Goal: Task Accomplishment & Management: Use online tool/utility

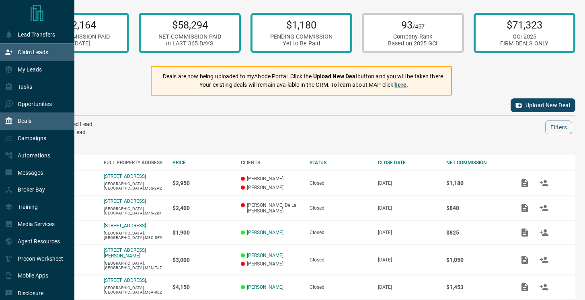
click at [44, 51] on p "Claim Leads" at bounding box center [33, 52] width 31 height 6
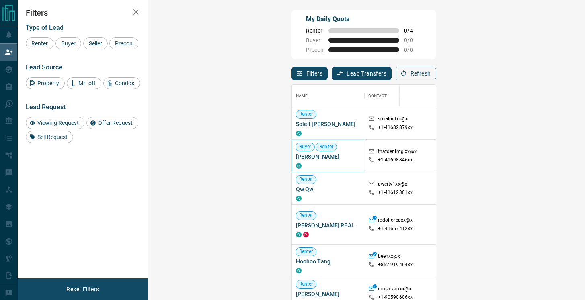
drag, startPoint x: 200, startPoint y: 158, endPoint x: 157, endPoint y: 158, distance: 43.4
click at [292, 158] on div "Buyer Renter [PERSON_NAME] C" at bounding box center [328, 156] width 72 height 33
copy span "[PERSON_NAME]"
drag, startPoint x: 189, startPoint y: 125, endPoint x: 157, endPoint y: 128, distance: 32.3
click at [292, 128] on div "Renter Soleil [PERSON_NAME] C" at bounding box center [328, 123] width 72 height 33
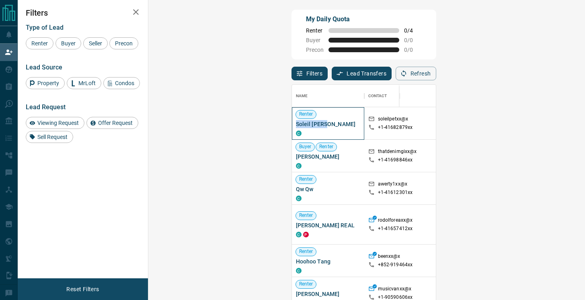
copy span "Soleil [PERSON_NAME]"
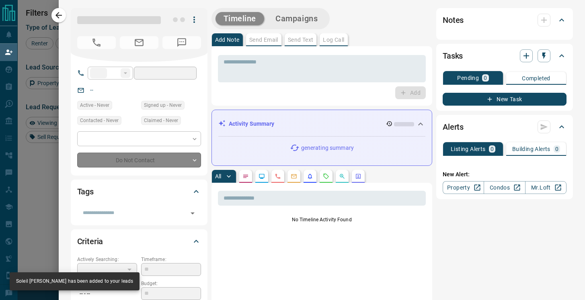
type input "**"
type input "**********"
type input "**"
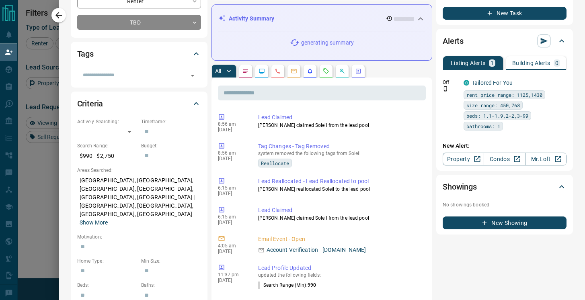
scroll to position [0, 0]
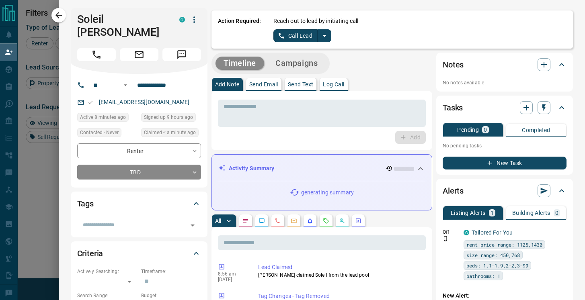
click at [293, 31] on button "Call Lead" at bounding box center [295, 35] width 45 height 13
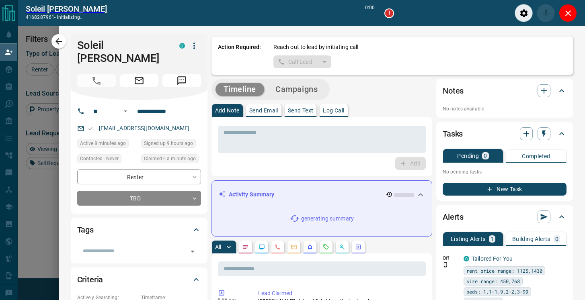
scroll to position [207, 419]
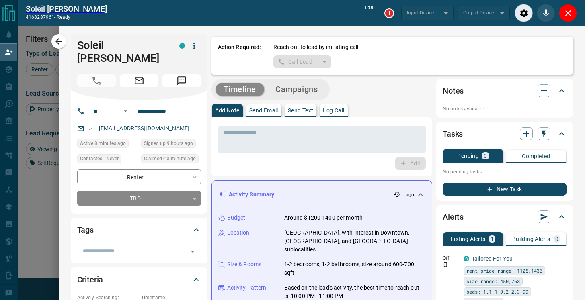
type input "*******"
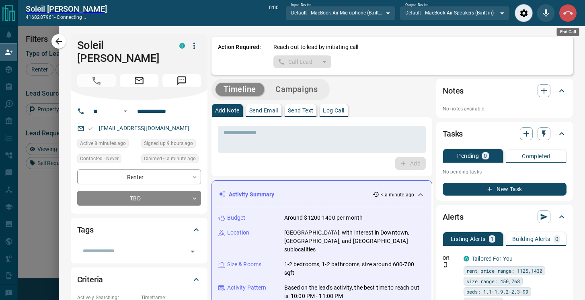
click at [569, 16] on icon "End Call" at bounding box center [568, 13] width 10 height 10
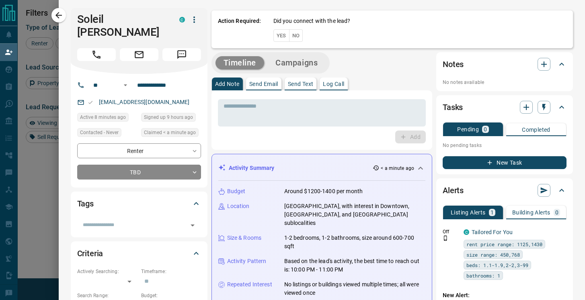
scroll to position [227, 419]
click at [297, 35] on button "No" at bounding box center [296, 35] width 14 height 12
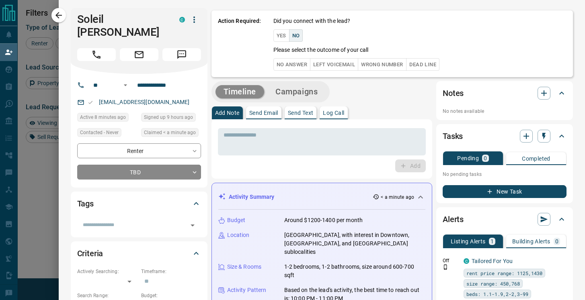
click at [295, 63] on button "No Answer" at bounding box center [291, 64] width 37 height 12
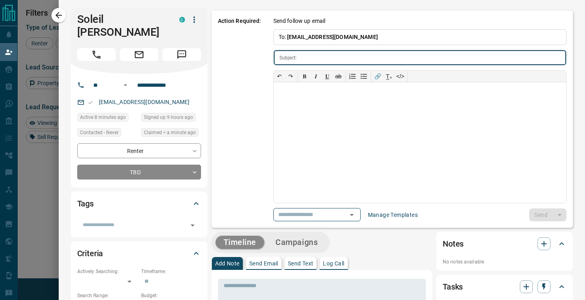
type input "**********"
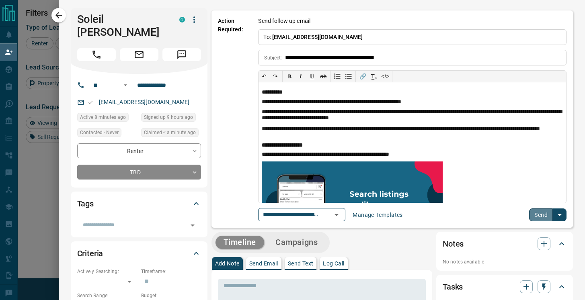
click at [539, 217] on button "Send" at bounding box center [541, 215] width 24 height 13
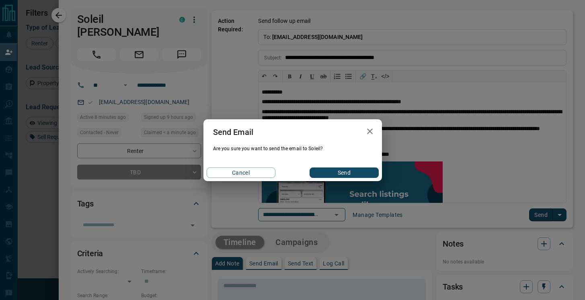
click at [352, 173] on button "Send" at bounding box center [343, 173] width 69 height 10
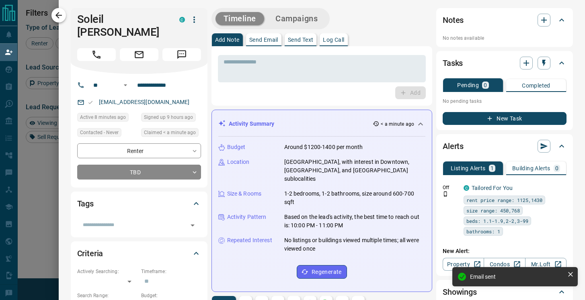
click at [59, 14] on icon "button" at bounding box center [59, 15] width 10 height 10
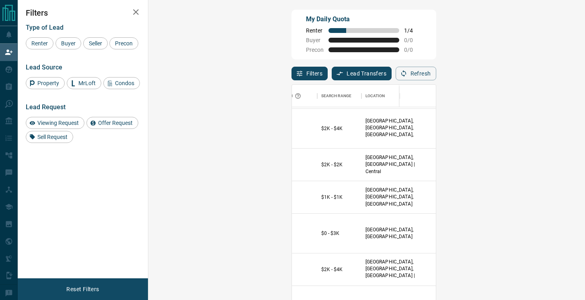
scroll to position [63, 0]
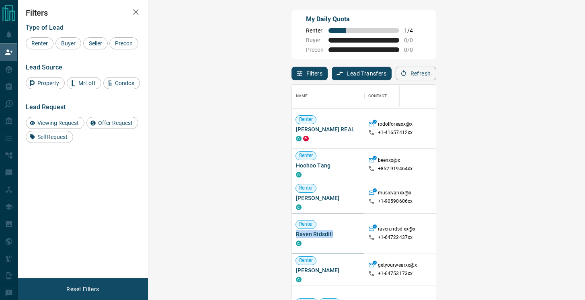
drag, startPoint x: 194, startPoint y: 228, endPoint x: 155, endPoint y: 227, distance: 39.0
click at [292, 227] on div "Renter Raven Ridsdill C" at bounding box center [328, 234] width 72 height 40
copy span "Raven Ridsdill"
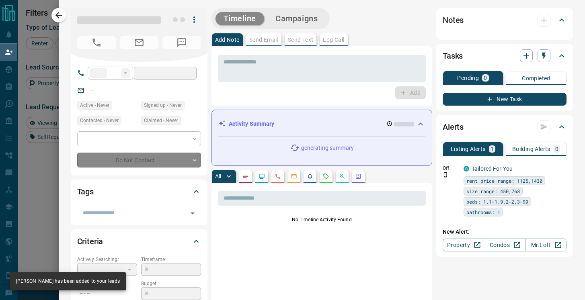
type input "**"
type input "**********"
type input "**"
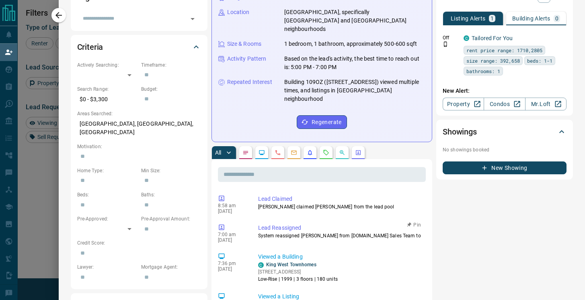
scroll to position [0, 0]
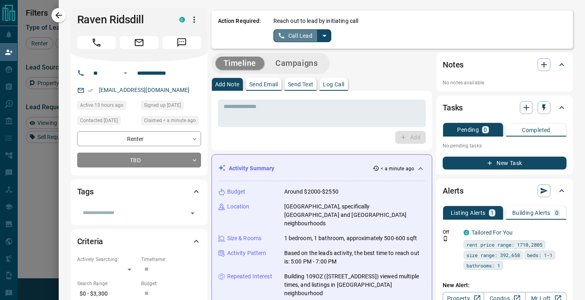
click at [295, 37] on button "Call Lead" at bounding box center [295, 35] width 45 height 13
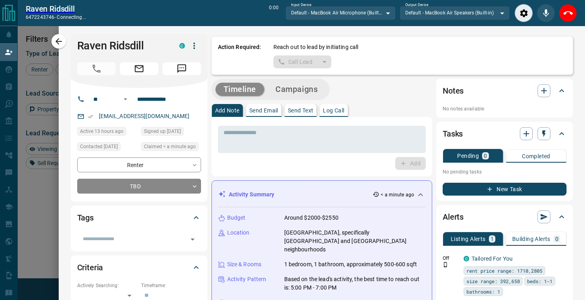
scroll to position [207, 419]
click at [567, 14] on icon "End Call" at bounding box center [568, 13] width 10 height 10
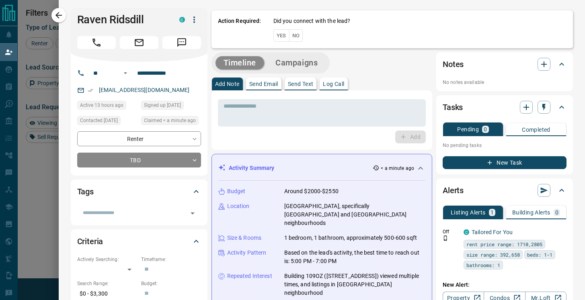
scroll to position [227, 419]
click at [297, 37] on button "No" at bounding box center [296, 35] width 14 height 12
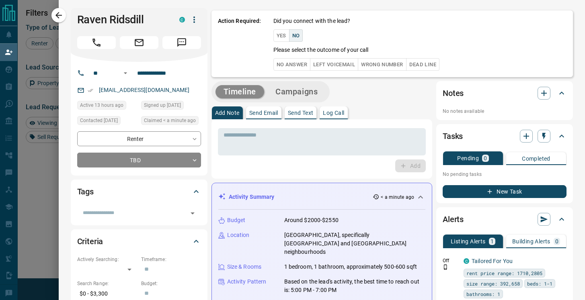
click at [289, 63] on button "No Answer" at bounding box center [291, 64] width 37 height 12
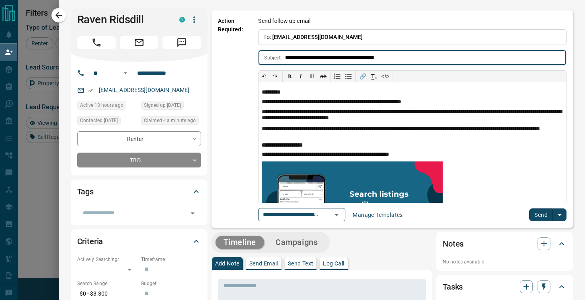
click at [535, 212] on button "Send" at bounding box center [541, 215] width 24 height 13
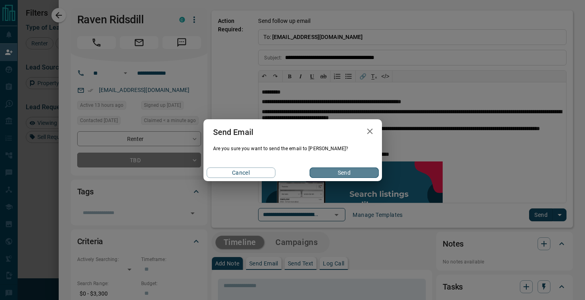
click at [354, 171] on button "Send" at bounding box center [343, 173] width 69 height 10
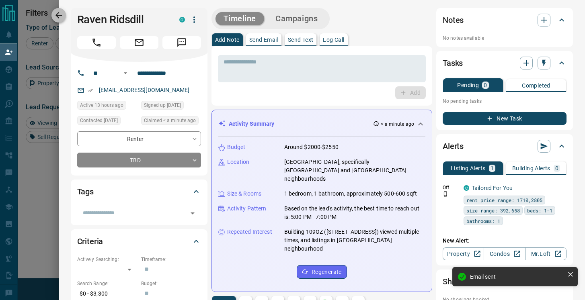
click at [60, 17] on icon "button" at bounding box center [59, 15] width 10 height 10
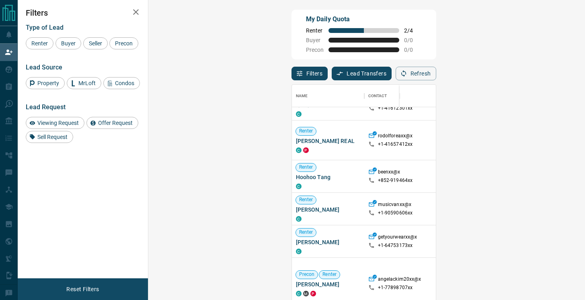
scroll to position [51, 0]
drag, startPoint x: 202, startPoint y: 235, endPoint x: 159, endPoint y: 236, distance: 43.0
click at [296, 239] on span "[PERSON_NAME]" at bounding box center [328, 243] width 64 height 8
copy span "[PERSON_NAME]"
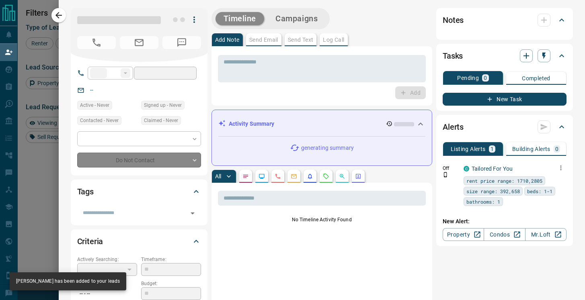
type input "**"
type input "**********"
type input "*"
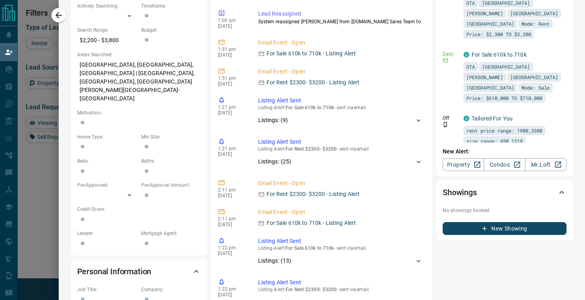
scroll to position [0, 0]
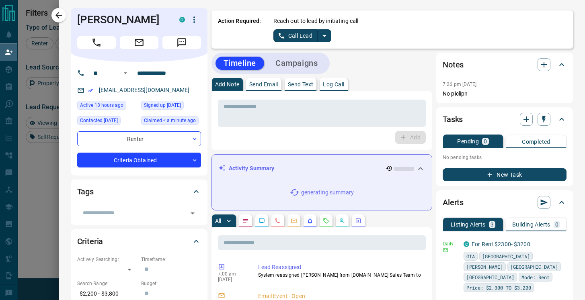
click at [342, 219] on icon "Opportunities" at bounding box center [342, 221] width 5 height 5
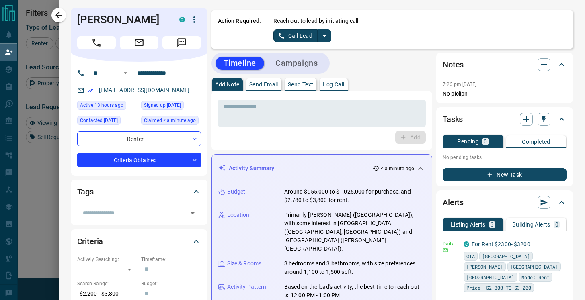
click at [421, 166] on icon at bounding box center [421, 169] width 10 height 10
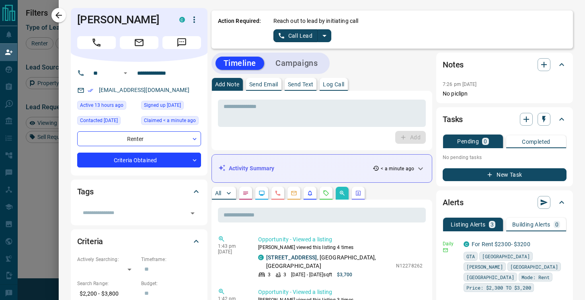
click at [276, 194] on icon "Calls" at bounding box center [277, 193] width 5 height 5
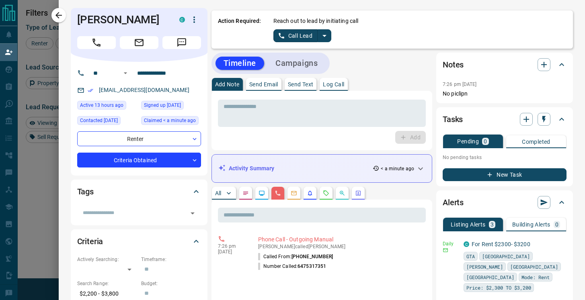
click at [306, 29] on div "Reach out to lead by initiating call Call Lead" at bounding box center [419, 29] width 293 height 25
click at [301, 37] on button "Call Lead" at bounding box center [295, 35] width 45 height 13
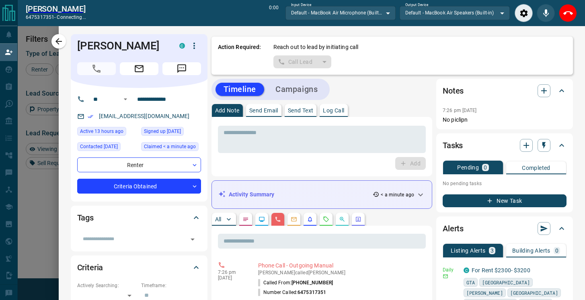
scroll to position [207, 419]
click at [567, 11] on icon "End Call" at bounding box center [568, 13] width 10 height 4
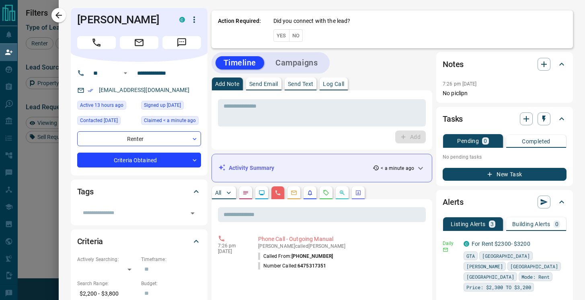
scroll to position [227, 419]
click at [297, 35] on button "No" at bounding box center [296, 35] width 14 height 12
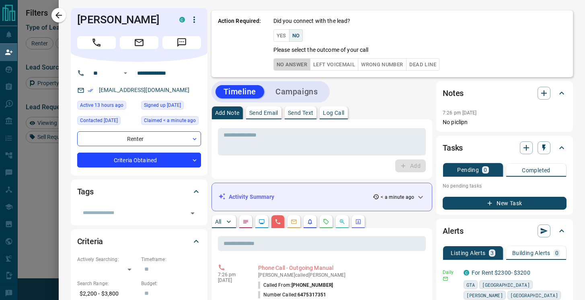
click at [285, 62] on button "No Answer" at bounding box center [291, 64] width 37 height 12
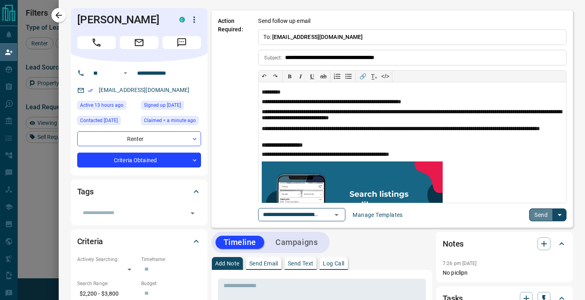
click at [544, 217] on button "Send" at bounding box center [541, 215] width 24 height 13
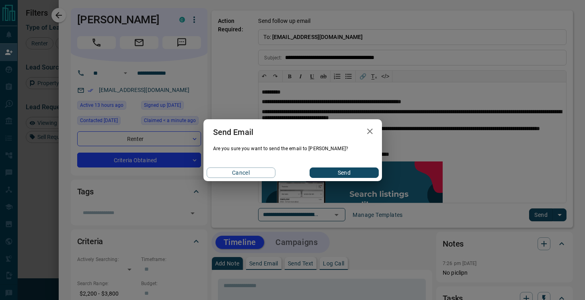
click at [369, 173] on button "Send" at bounding box center [343, 173] width 69 height 10
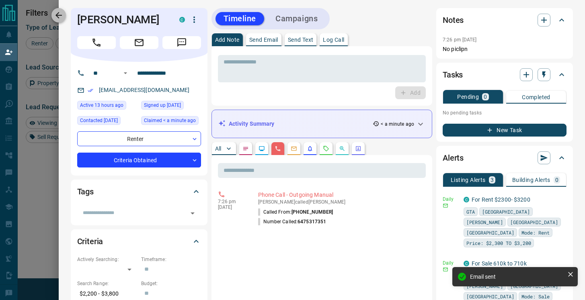
click at [57, 11] on icon "button" at bounding box center [59, 15] width 10 height 10
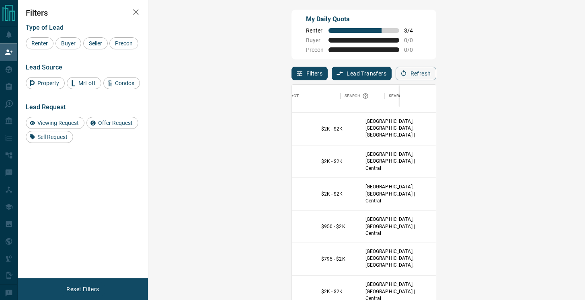
scroll to position [524, 0]
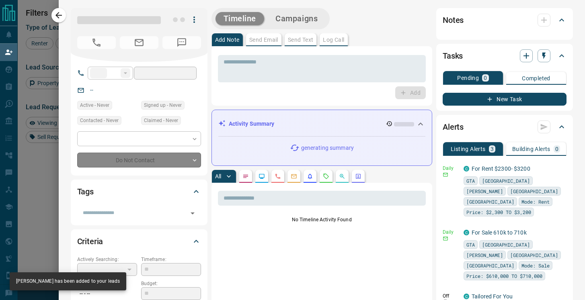
type input "**"
type input "**********"
type input "**"
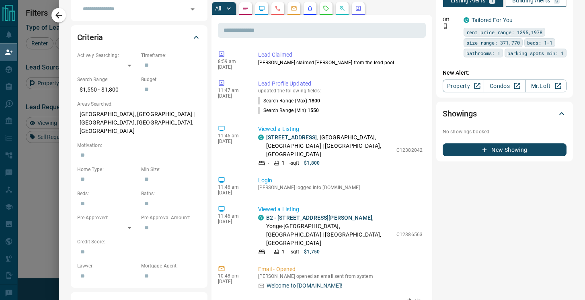
scroll to position [0, 0]
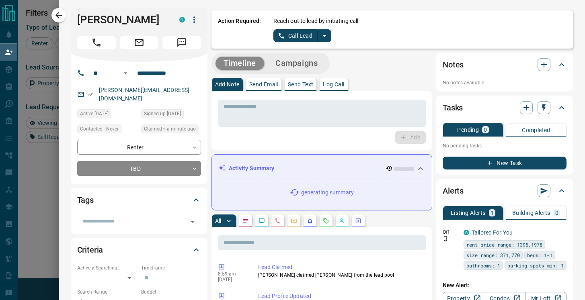
click at [298, 35] on button "Call Lead" at bounding box center [295, 35] width 45 height 13
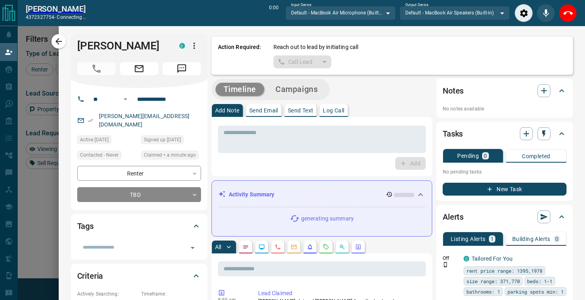
scroll to position [207, 419]
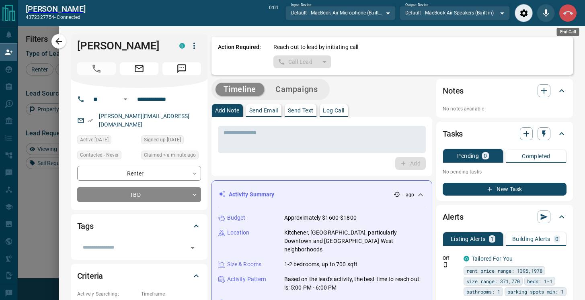
click at [570, 14] on icon "End Call" at bounding box center [568, 13] width 10 height 10
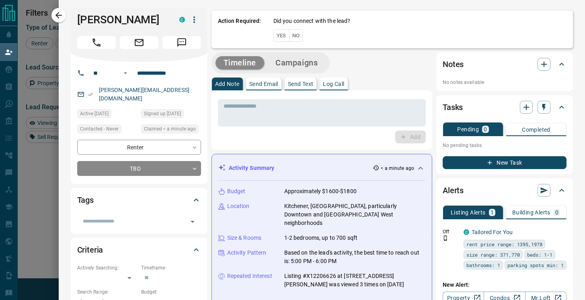
scroll to position [227, 419]
click at [295, 34] on button "No" at bounding box center [296, 35] width 14 height 12
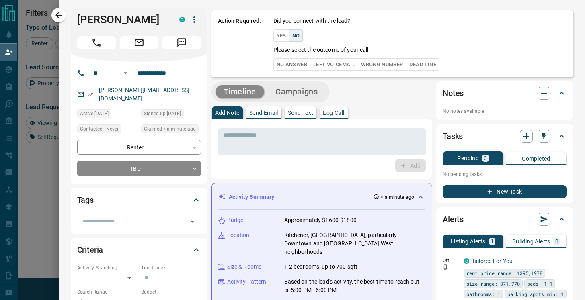
click at [295, 64] on button "No Answer" at bounding box center [291, 64] width 37 height 12
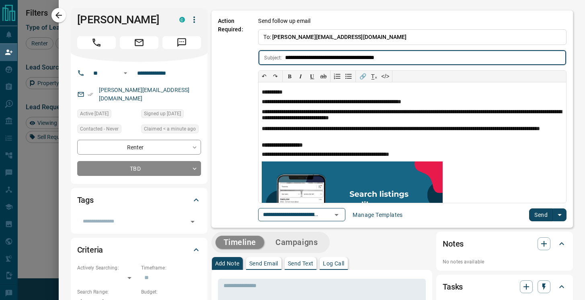
click at [539, 213] on button "Send" at bounding box center [541, 215] width 24 height 13
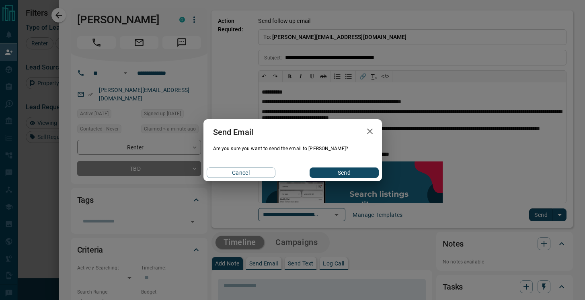
click at [350, 173] on button "Send" at bounding box center [343, 173] width 69 height 10
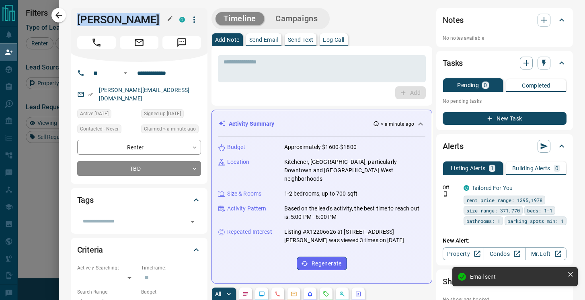
drag, startPoint x: 142, startPoint y: 20, endPoint x: 79, endPoint y: 22, distance: 63.5
click at [79, 22] on h1 "[PERSON_NAME]" at bounding box center [122, 19] width 90 height 13
copy h1 "[PERSON_NAME]"
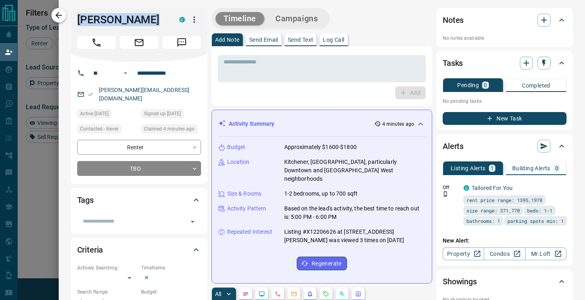
click at [58, 13] on icon "button" at bounding box center [58, 15] width 6 height 6
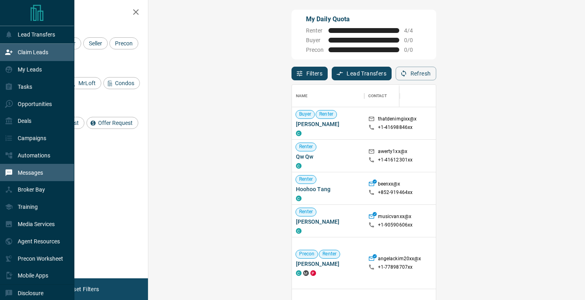
click at [29, 178] on div "Messages" at bounding box center [24, 172] width 38 height 13
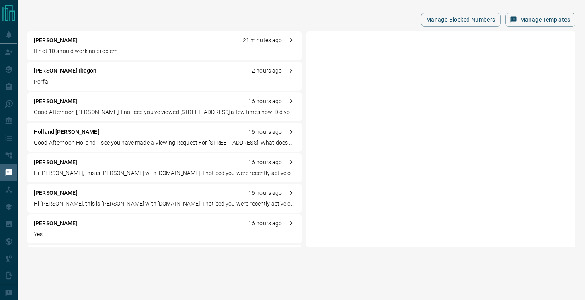
click at [119, 47] on div "[PERSON_NAME] 21 minutes ago If not 10 should work no problem" at bounding box center [164, 45] width 274 height 29
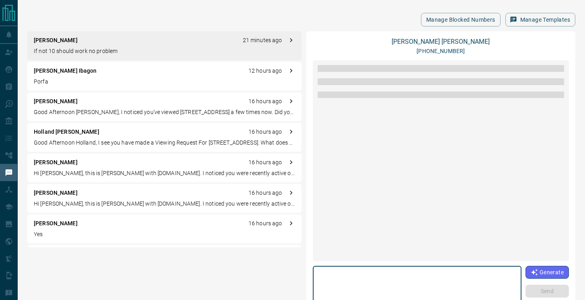
scroll to position [994, 0]
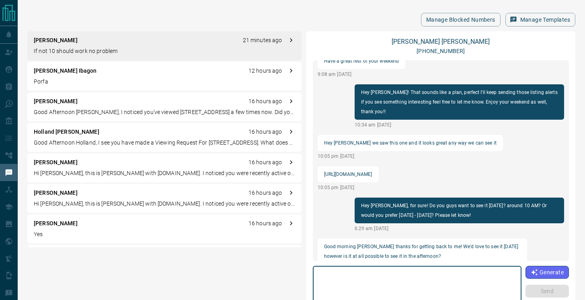
click at [354, 282] on textarea at bounding box center [416, 287] width 197 height 34
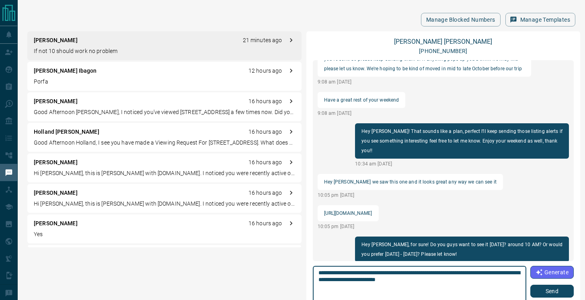
scroll to position [946, 0]
paste textarea "**********"
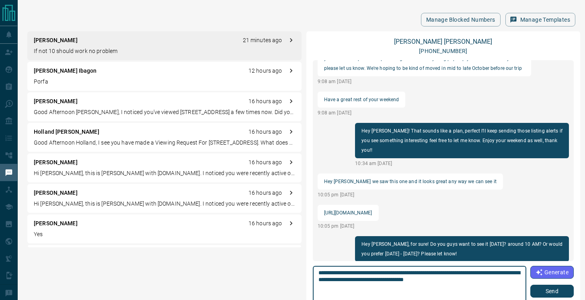
type textarea "**********"
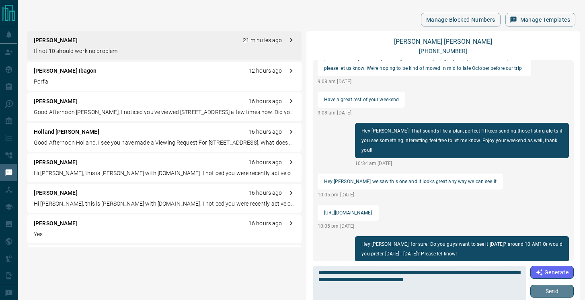
click at [538, 292] on button "Send" at bounding box center [551, 291] width 43 height 13
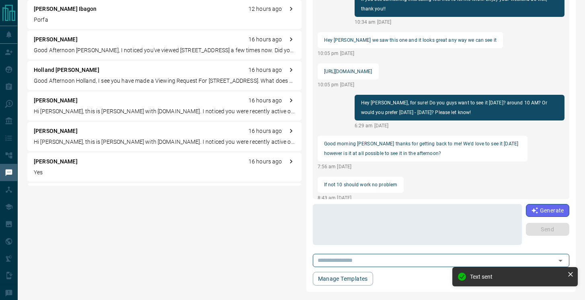
scroll to position [0, 0]
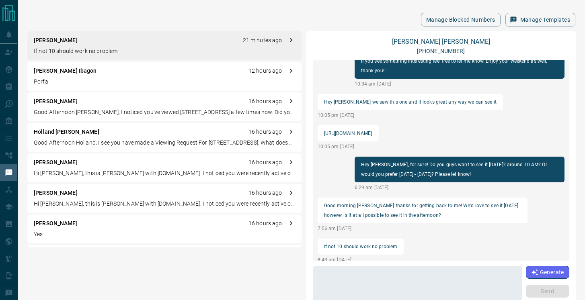
click at [88, 82] on p "Porfa" at bounding box center [164, 82] width 261 height 8
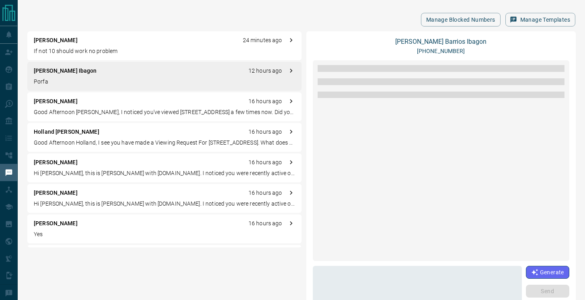
scroll to position [504, 0]
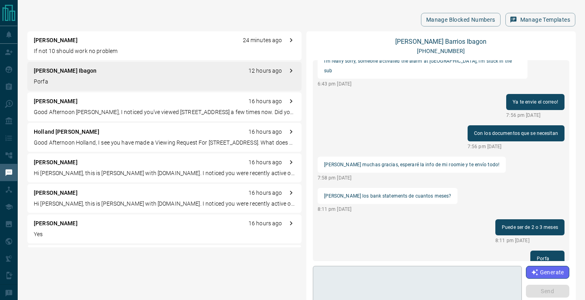
click at [389, 278] on textarea at bounding box center [417, 287] width 198 height 34
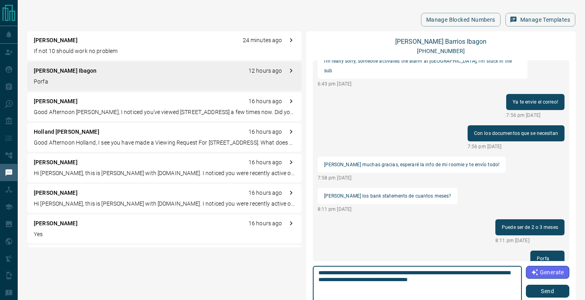
type textarea "**********"
click at [537, 291] on button "Send" at bounding box center [547, 291] width 43 height 13
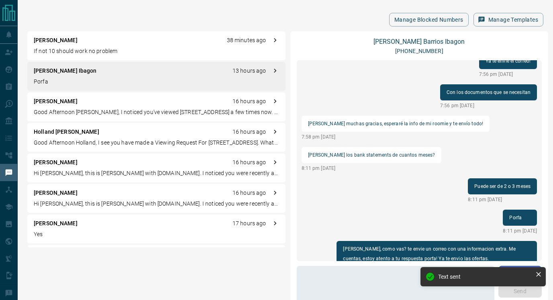
scroll to position [555, 0]
